Goal: Information Seeking & Learning: Learn about a topic

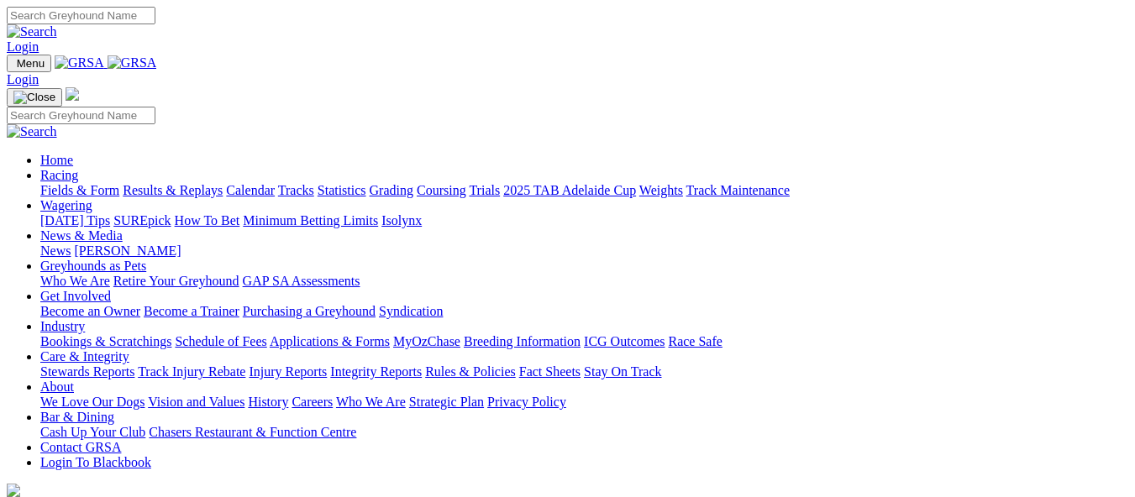
scroll to position [697, 0]
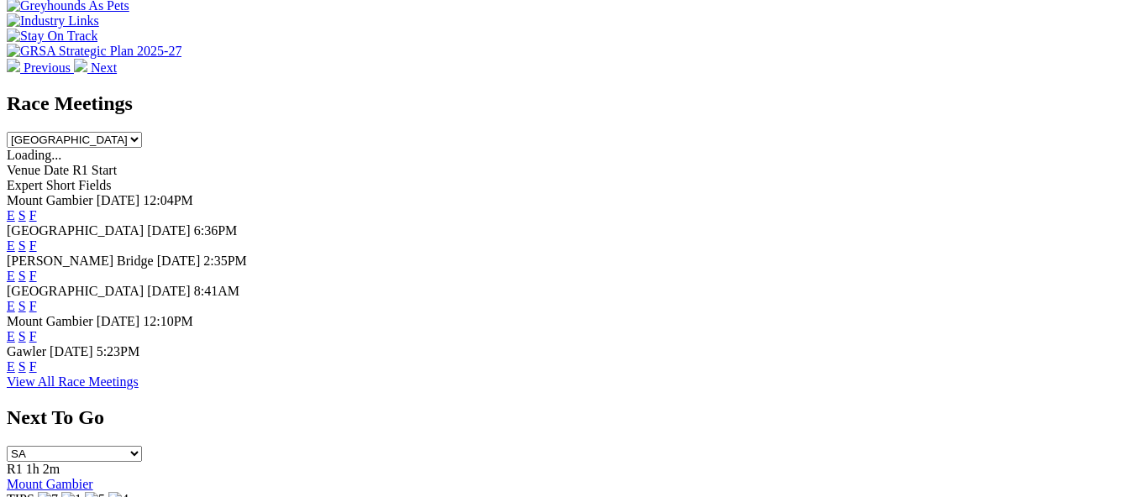
click at [37, 299] on link "F" at bounding box center [33, 306] width 8 height 14
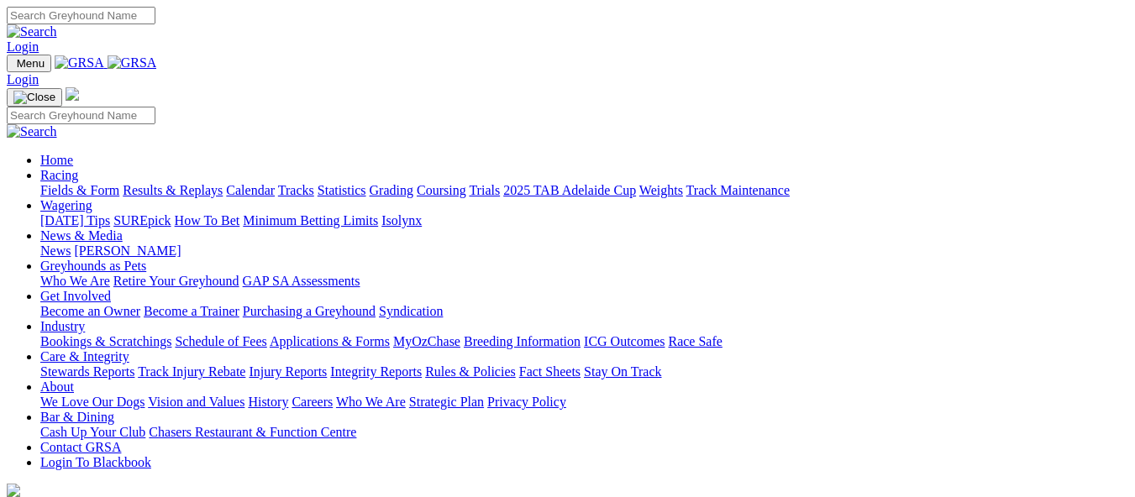
scroll to position [700, 0]
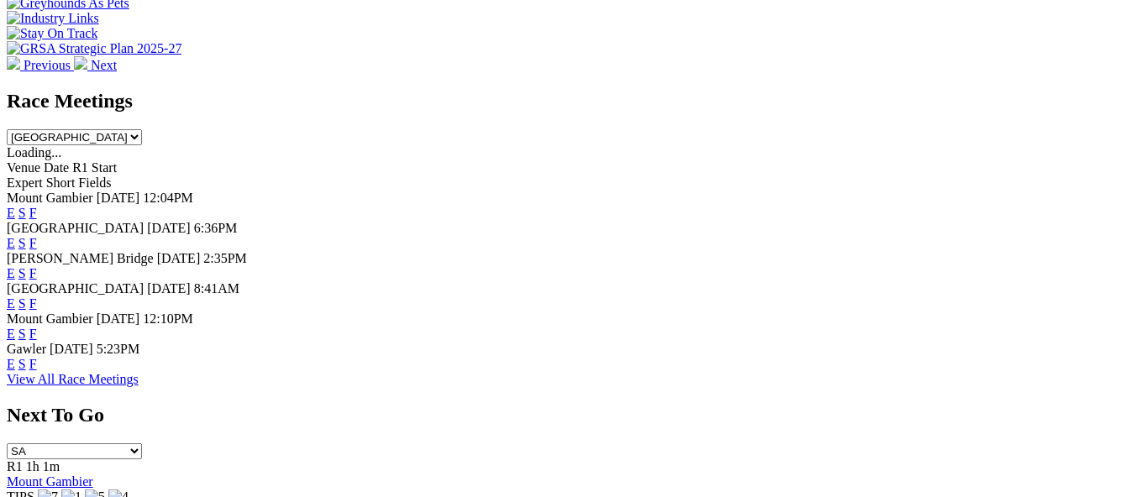
click at [37, 357] on link "F" at bounding box center [33, 364] width 8 height 14
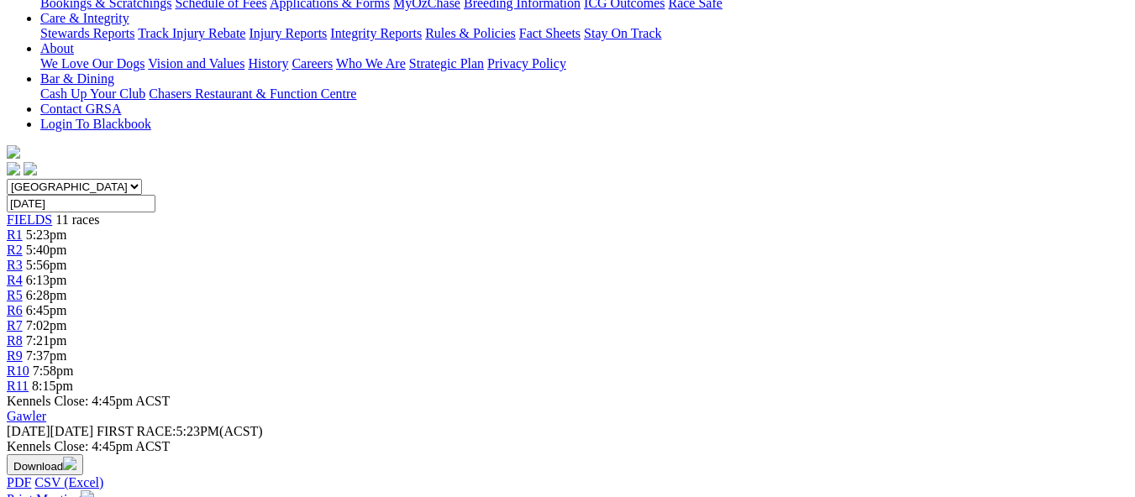
scroll to position [370, 0]
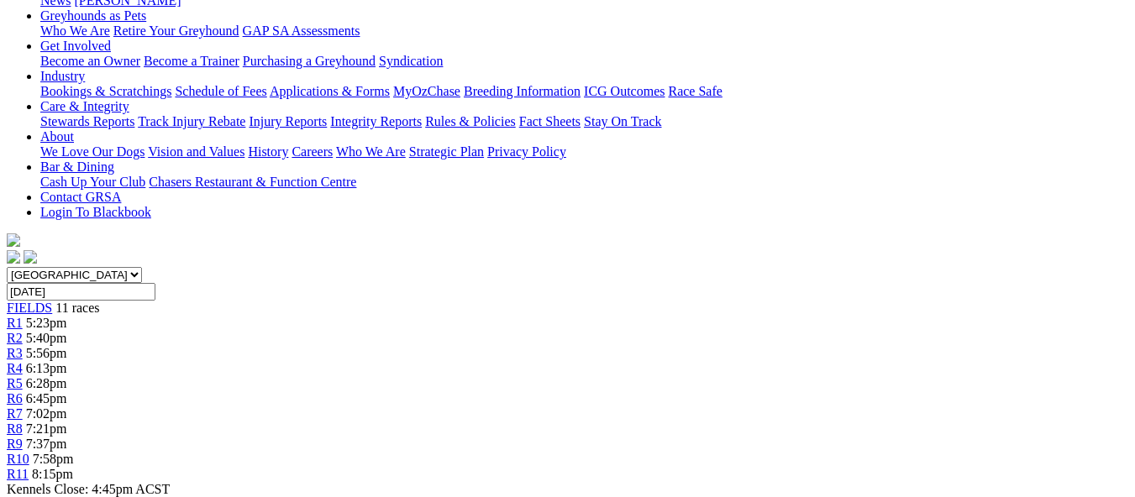
scroll to position [301, 0]
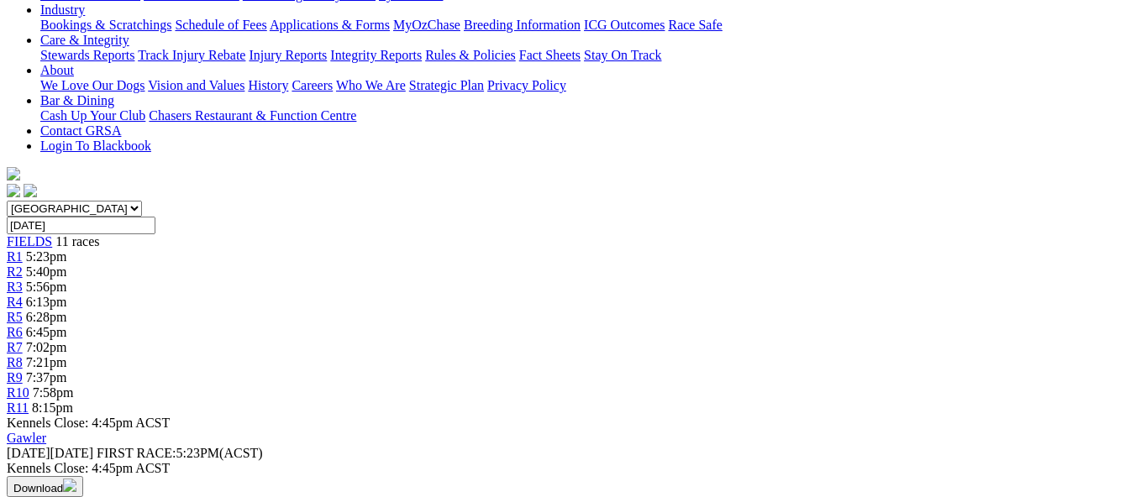
scroll to position [360, 0]
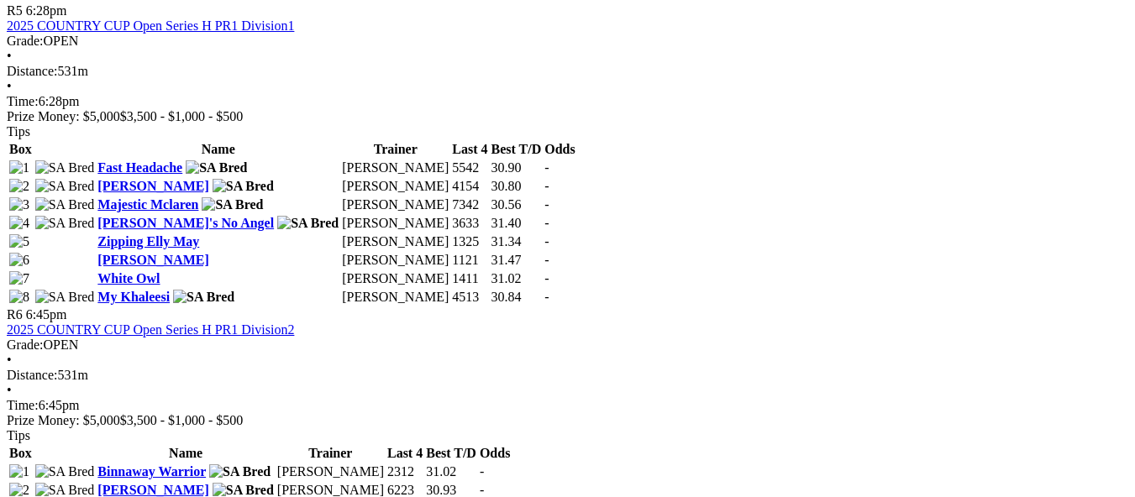
scroll to position [1983, 0]
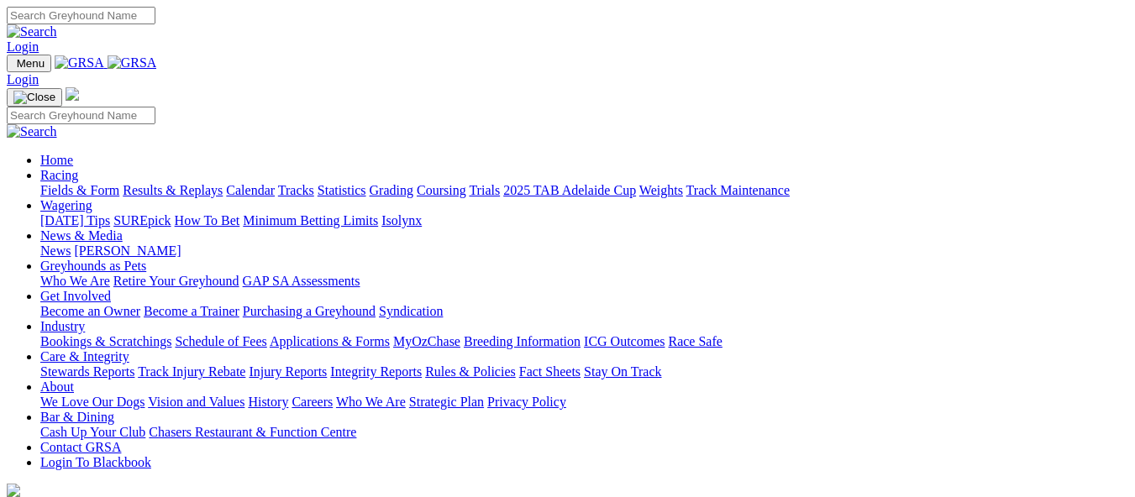
scroll to position [700, 0]
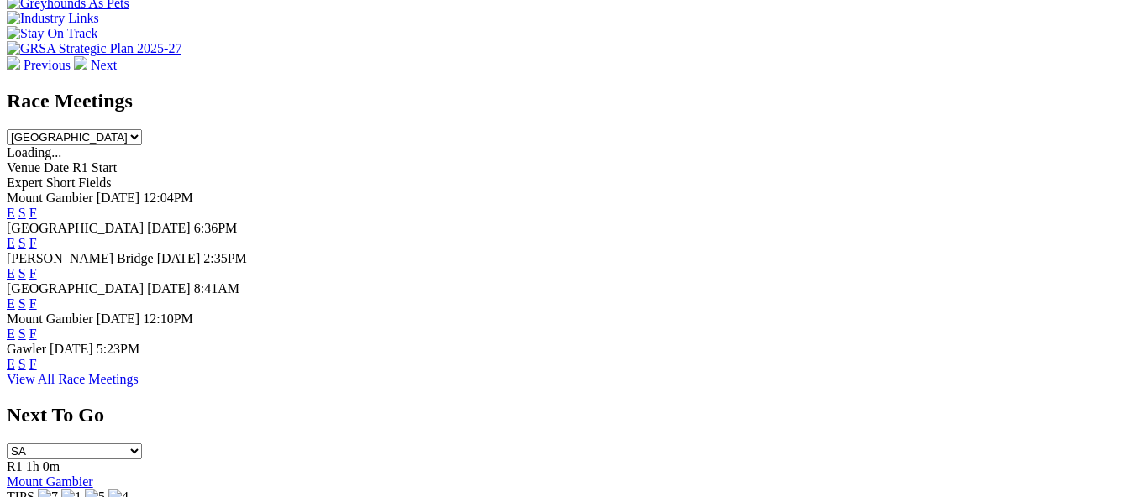
click at [37, 327] on link "F" at bounding box center [33, 334] width 8 height 14
